Goal: Navigation & Orientation: Find specific page/section

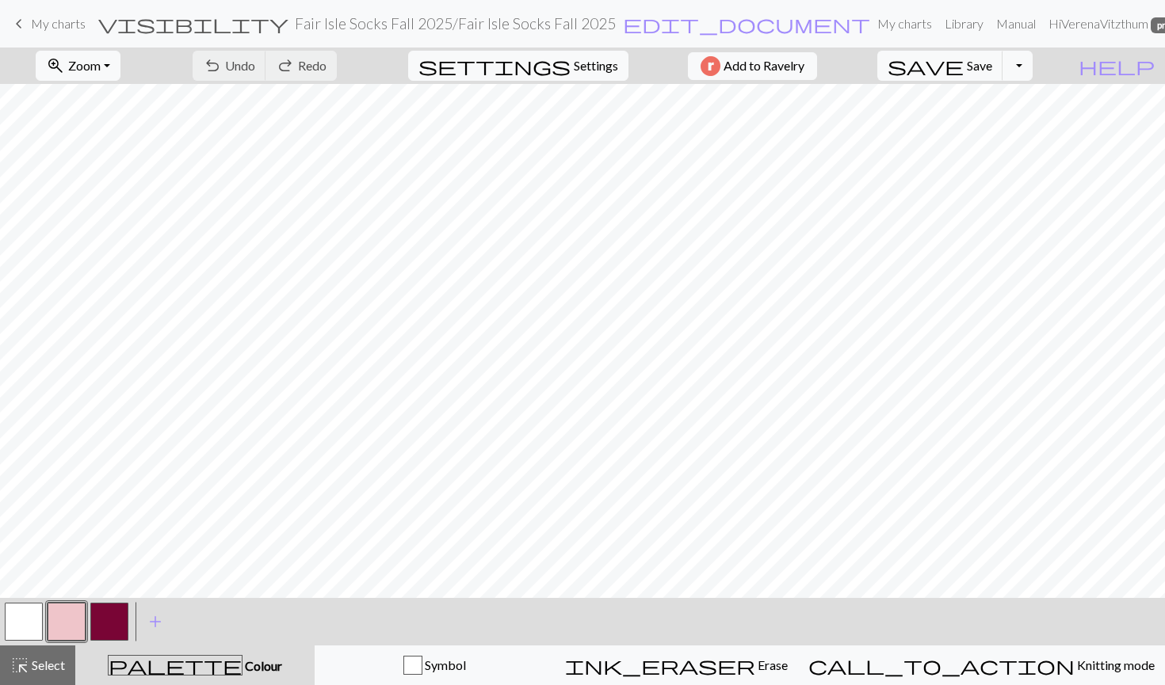
click at [37, 24] on span "My charts" at bounding box center [58, 23] width 55 height 15
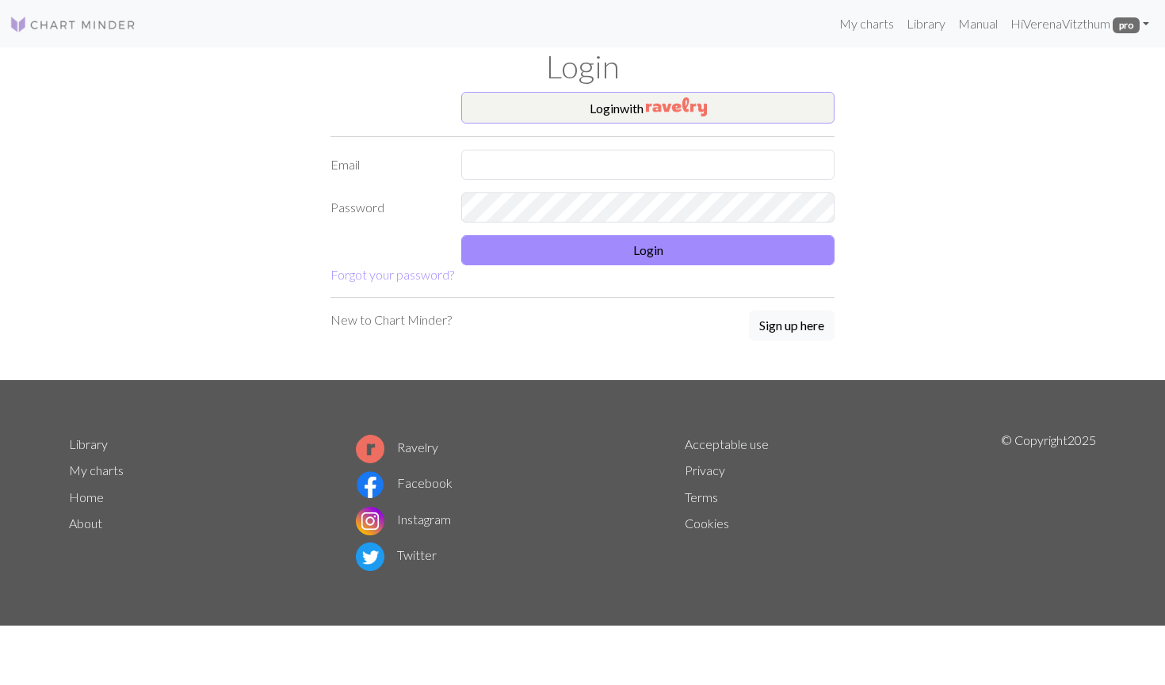
click at [793, 115] on button "Login with" at bounding box center [647, 108] width 373 height 32
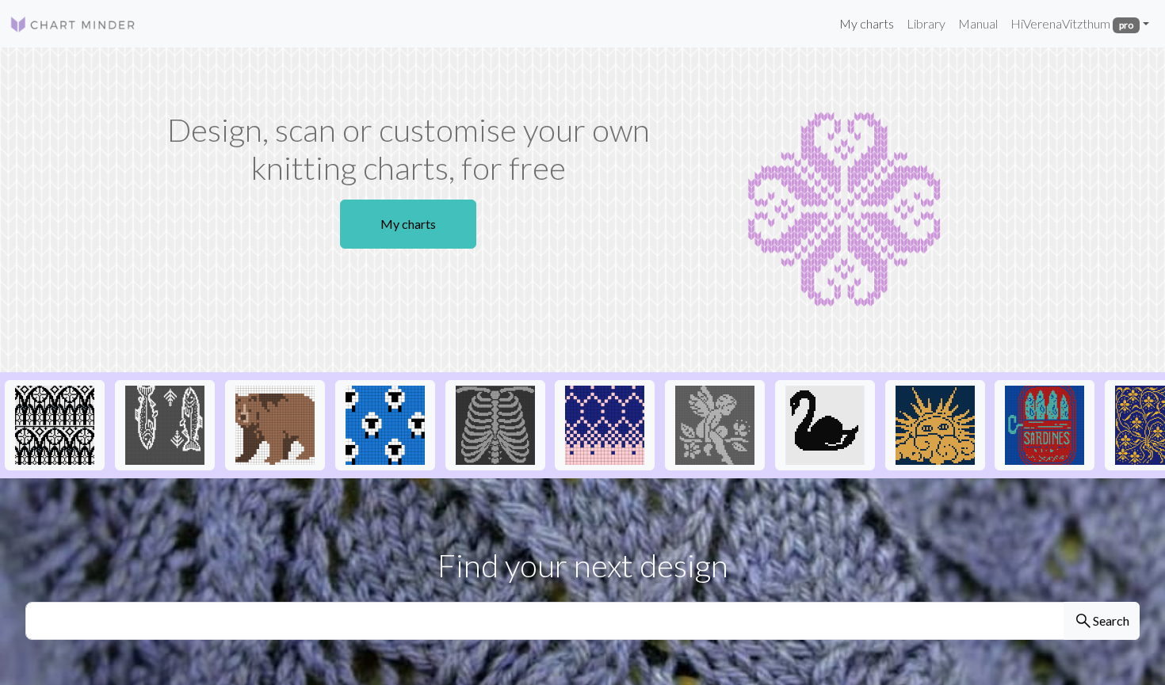
click at [851, 30] on link "My charts" at bounding box center [866, 24] width 67 height 32
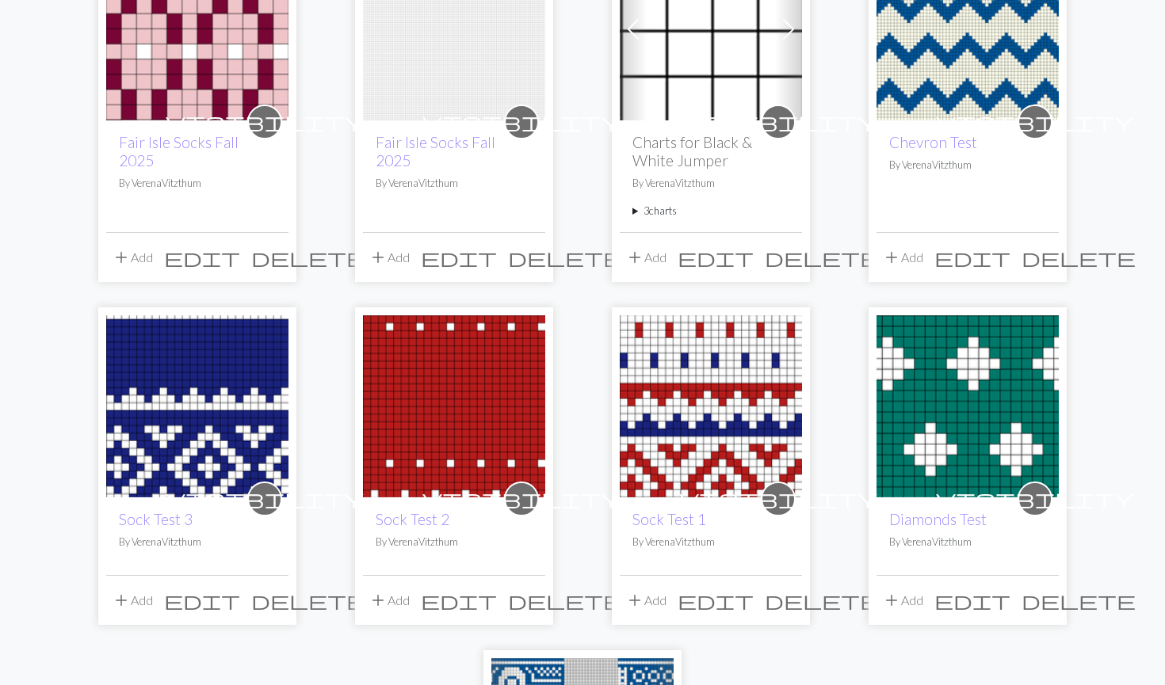
scroll to position [227, 0]
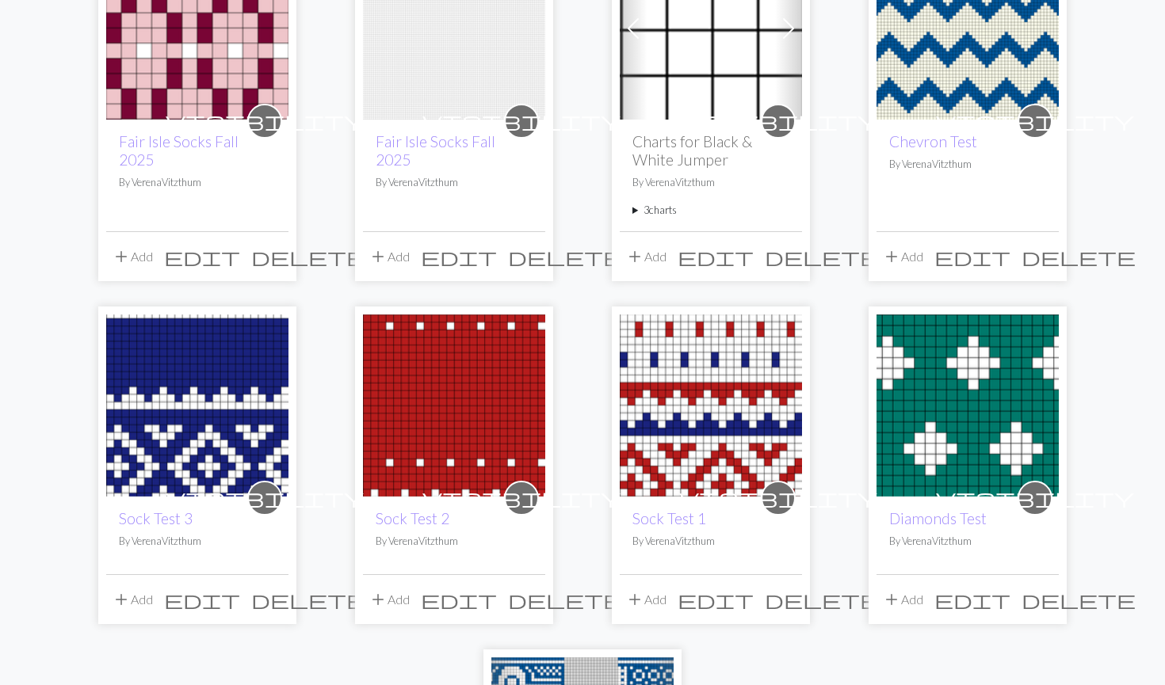
click at [914, 437] on img at bounding box center [967, 406] width 182 height 182
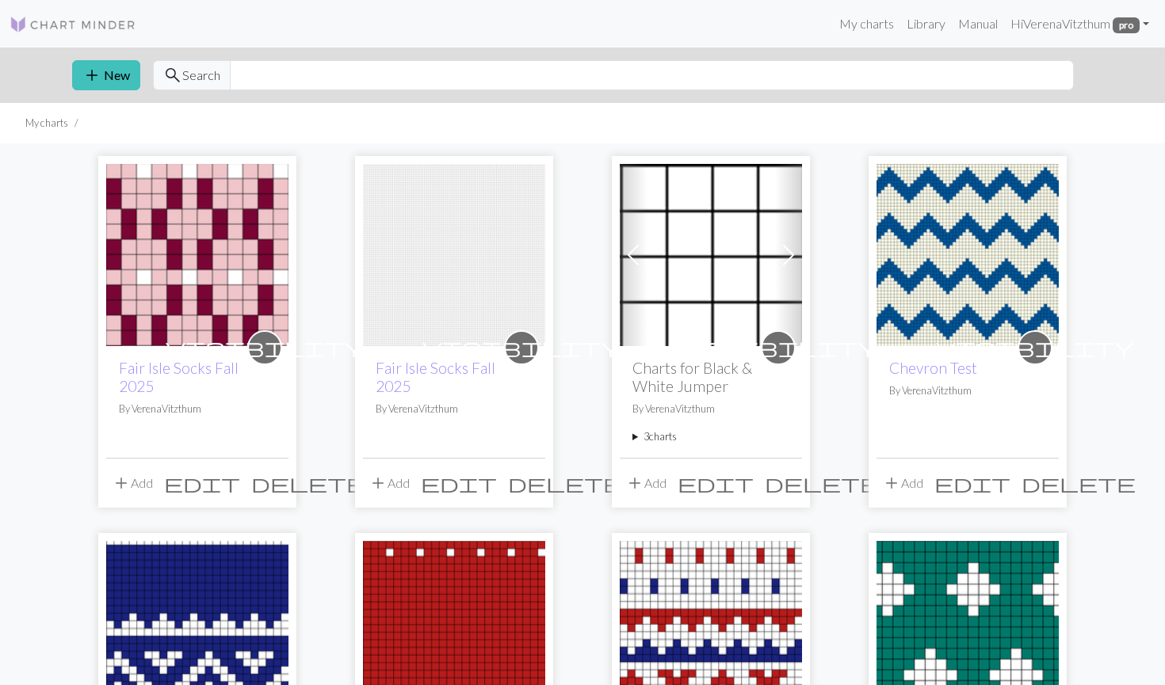
click at [167, 218] on img at bounding box center [197, 255] width 182 height 182
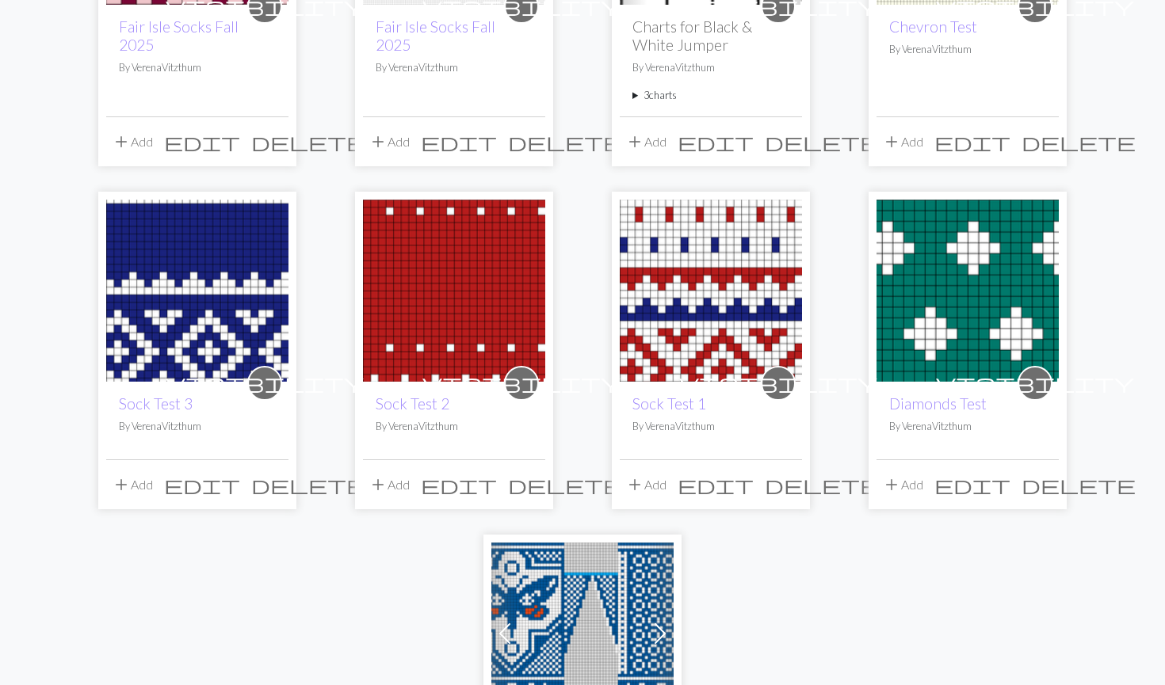
scroll to position [378, 0]
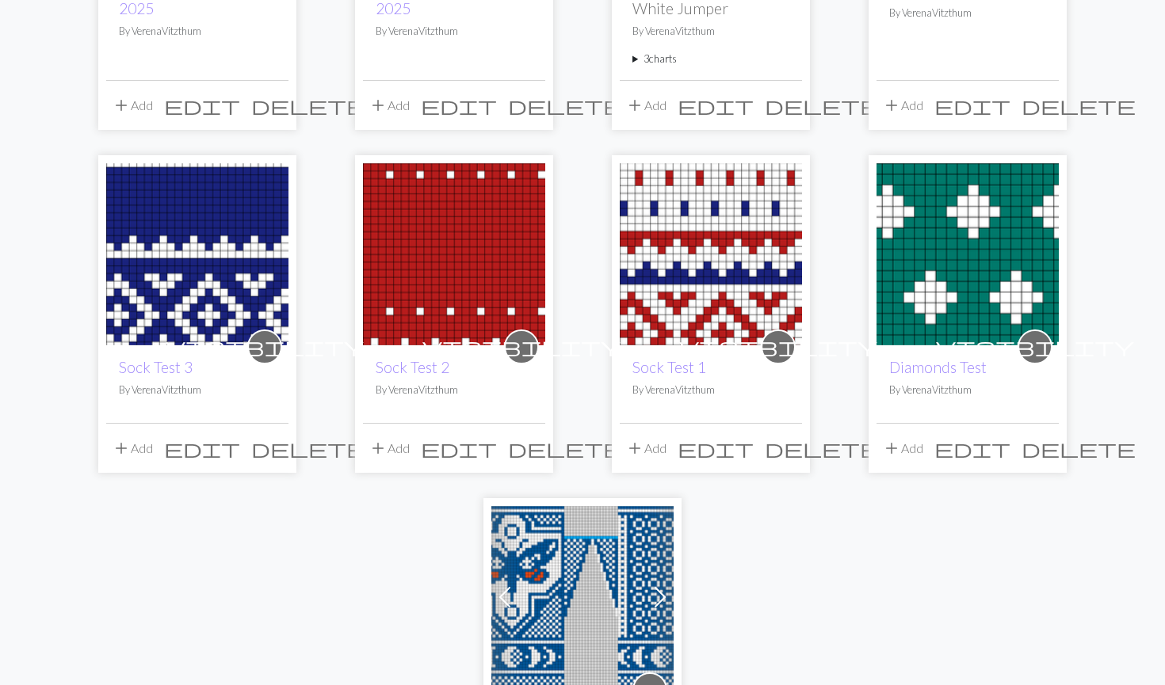
click at [455, 280] on img at bounding box center [454, 254] width 182 height 182
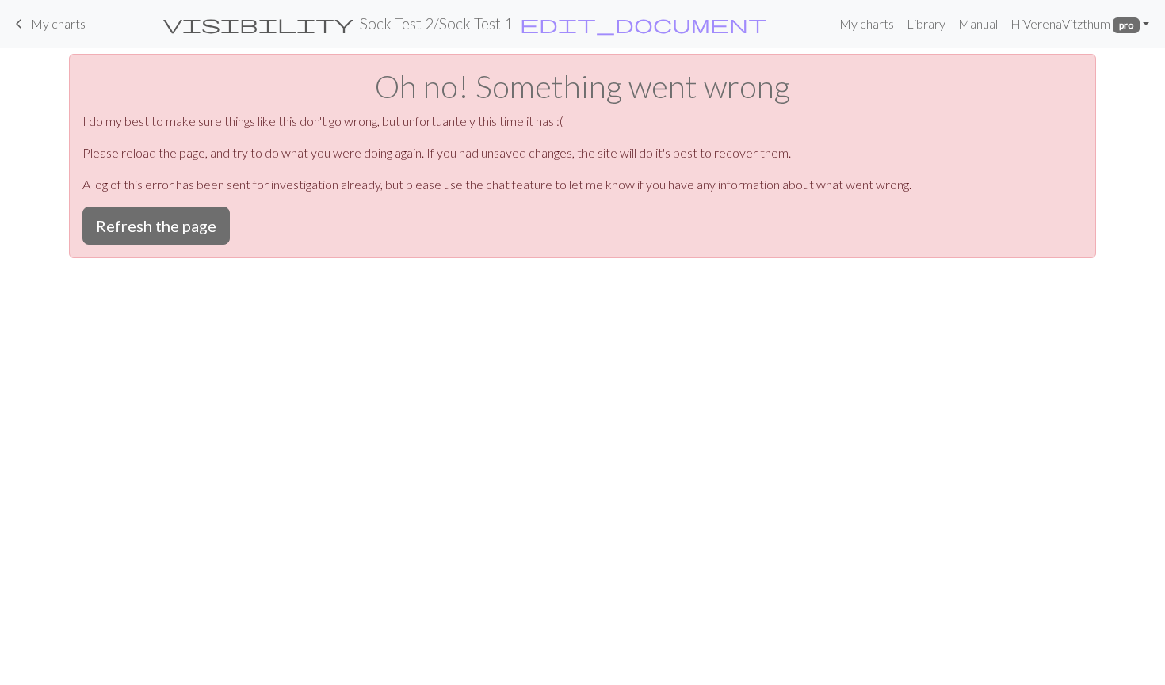
click at [33, 26] on span "My charts" at bounding box center [58, 23] width 55 height 15
